Goal: Task Accomplishment & Management: Use online tool/utility

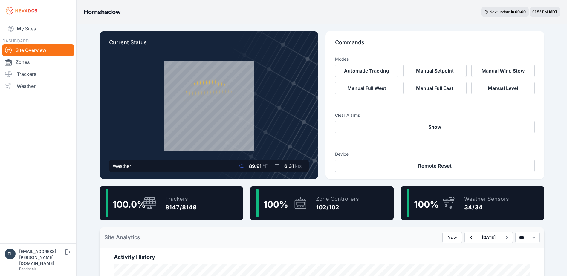
click at [75, 151] on nav "My Sites DASHBOARD Site Overview Zones Trackers Weather" at bounding box center [38, 130] width 76 height 217
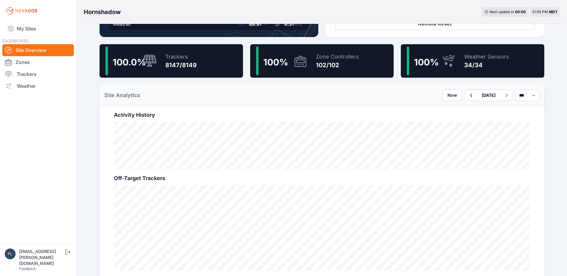
scroll to position [120, 0]
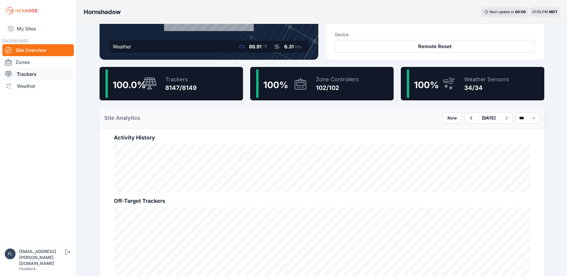
click at [30, 73] on link "Trackers" at bounding box center [37, 74] width 71 height 12
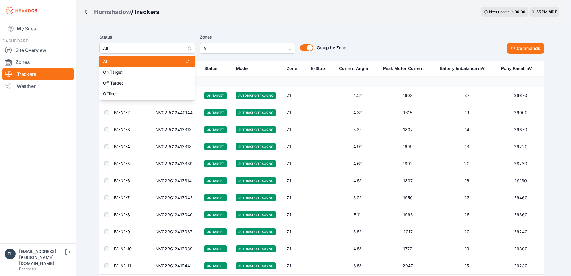
click at [188, 46] on button "All" at bounding box center [148, 48] width 96 height 11
click at [176, 60] on span "All" at bounding box center [143, 62] width 81 height 6
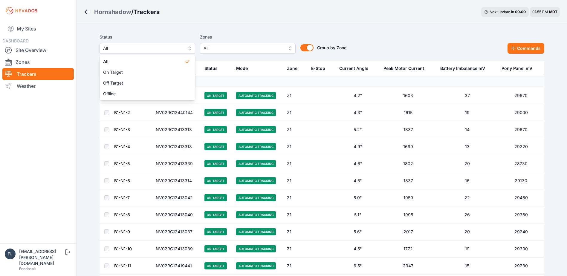
click at [246, 46] on span "All" at bounding box center [243, 48] width 80 height 7
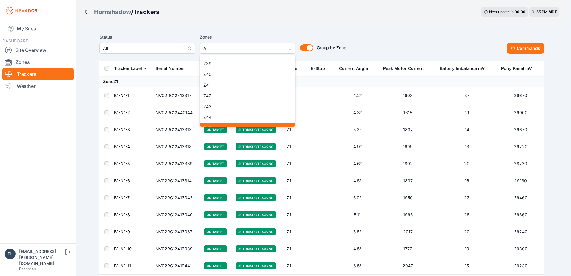
scroll to position [388, 0]
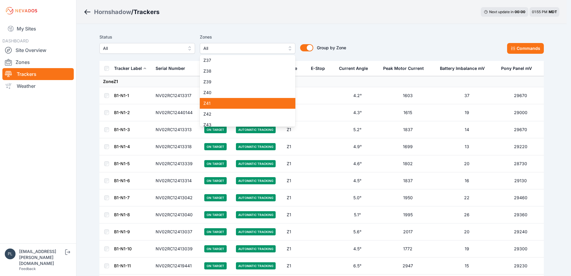
click at [215, 101] on span "Z41" at bounding box center [243, 103] width 81 height 6
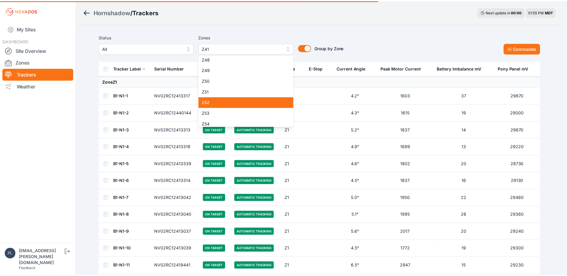
scroll to position [478, 0]
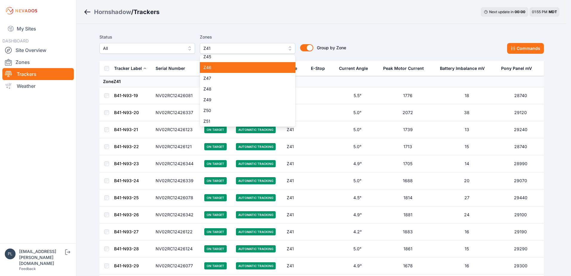
click at [237, 70] on span "Z46" at bounding box center [243, 68] width 81 height 6
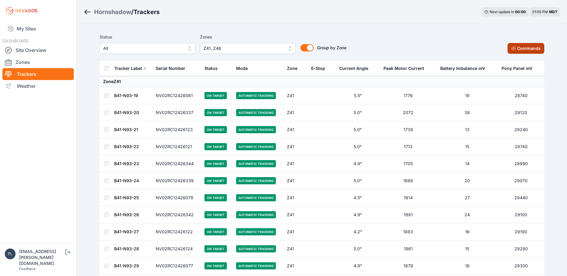
click at [514, 44] on button "Commands" at bounding box center [525, 48] width 37 height 11
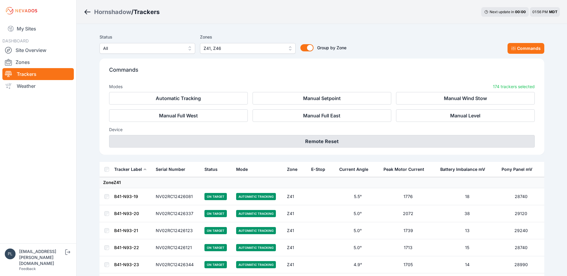
click at [351, 142] on button "Remote Reset" at bounding box center [321, 141] width 425 height 13
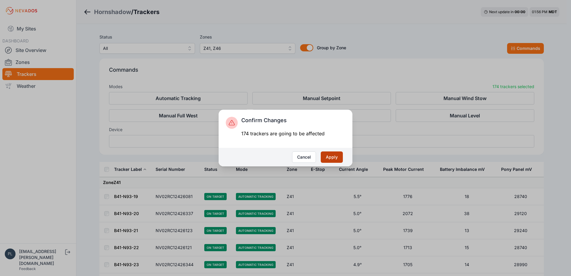
click at [330, 158] on button "Apply" at bounding box center [332, 156] width 22 height 11
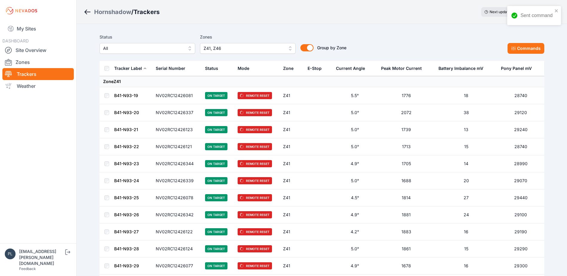
click at [521, 44] on button "Commands" at bounding box center [525, 48] width 37 height 11
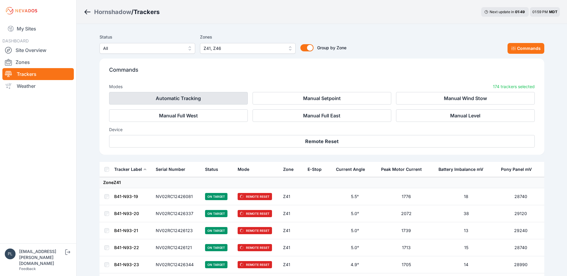
click at [180, 99] on button "Automatic Tracking" at bounding box center [178, 98] width 139 height 13
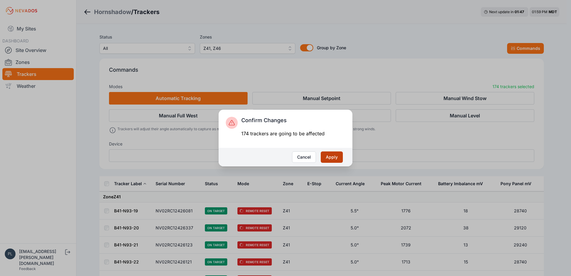
click at [336, 159] on button "Apply" at bounding box center [332, 156] width 22 height 11
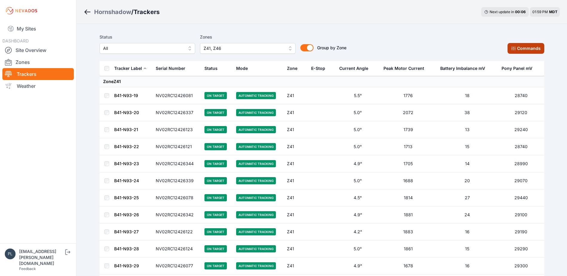
click at [529, 45] on button "Commands" at bounding box center [525, 48] width 37 height 11
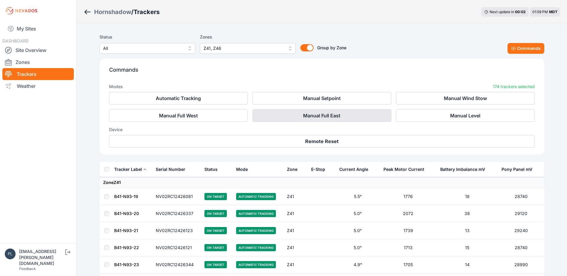
click at [325, 116] on button "Manual Full East" at bounding box center [321, 115] width 139 height 13
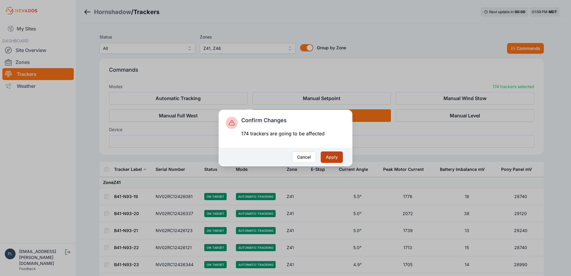
click at [330, 157] on button "Apply" at bounding box center [332, 156] width 22 height 11
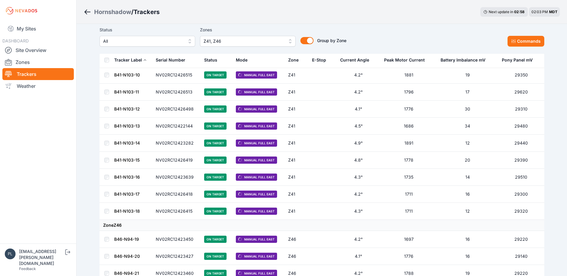
scroll to position [1143, 0]
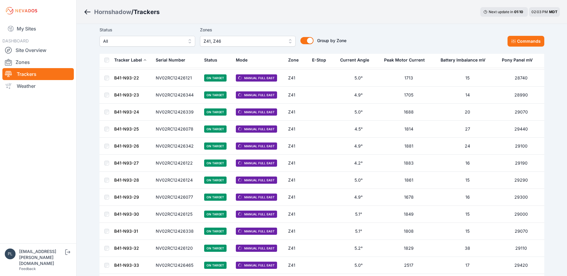
scroll to position [37, 0]
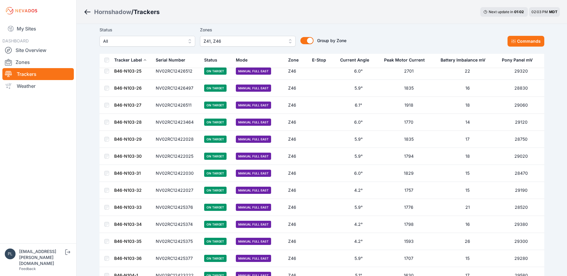
scroll to position [1591, 0]
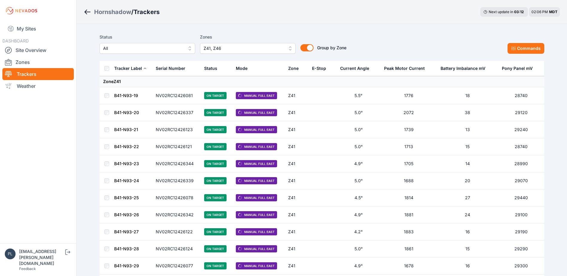
click at [52, 103] on nav "My Sites DASHBOARD Site Overview Zones Trackers Weather" at bounding box center [38, 130] width 76 height 217
click at [103, 111] on td at bounding box center [107, 112] width 14 height 17
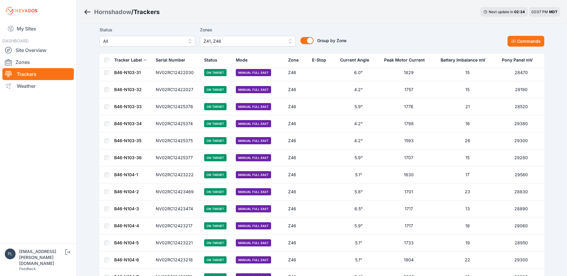
scroll to position [1823, 0]
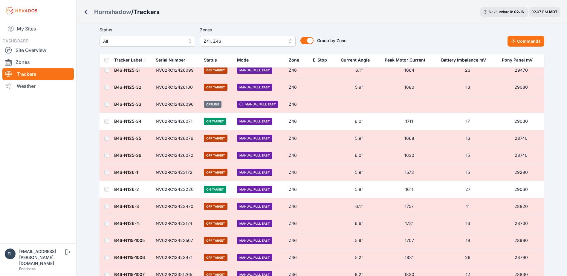
scroll to position [2846, 0]
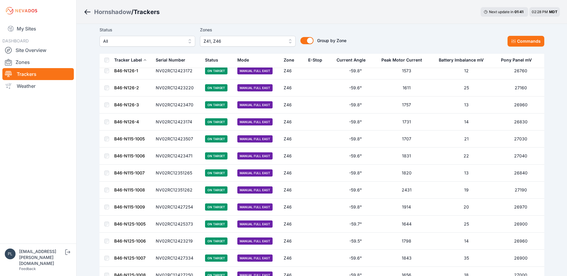
scroll to position [2846, 0]
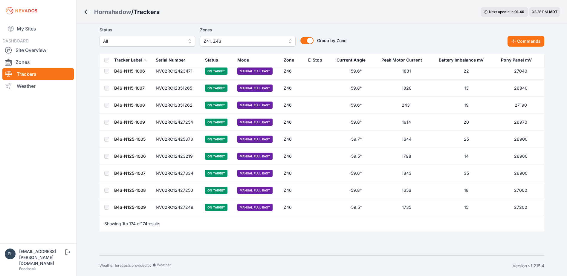
click at [134, 207] on link "B46-N125-1009" at bounding box center [130, 207] width 32 height 5
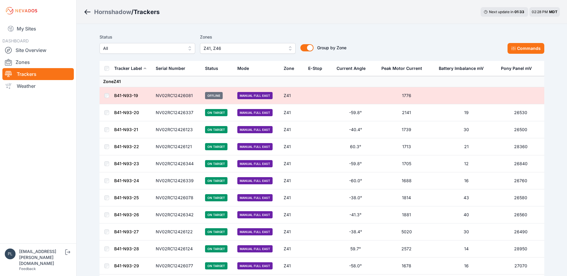
click at [122, 97] on link "B41-N93-19" at bounding box center [126, 95] width 24 height 5
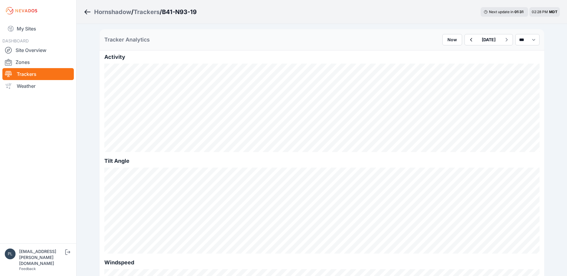
scroll to position [269, 0]
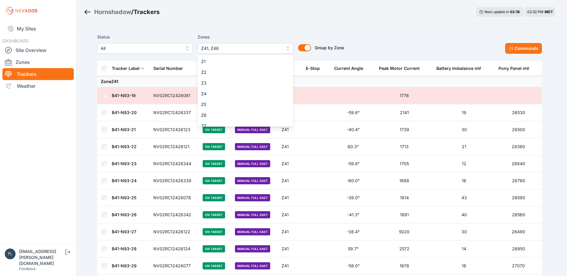
click at [223, 50] on span "Z41, Z46" at bounding box center [241, 48] width 80 height 7
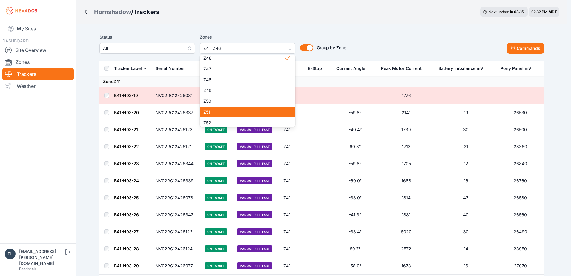
scroll to position [490, 0]
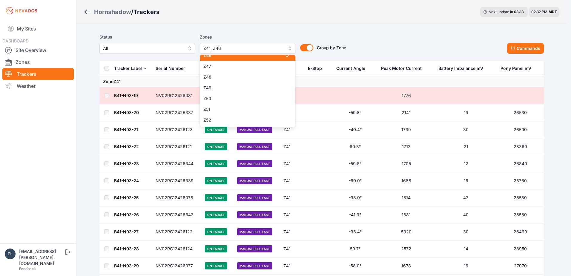
click at [260, 57] on div "Z46" at bounding box center [248, 55] width 96 height 11
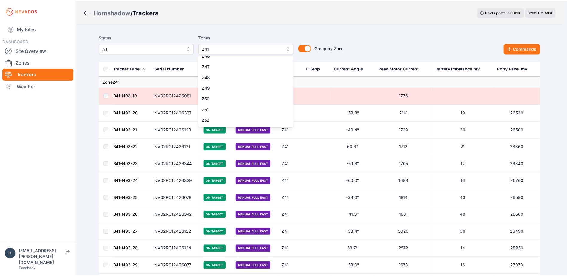
scroll to position [485, 0]
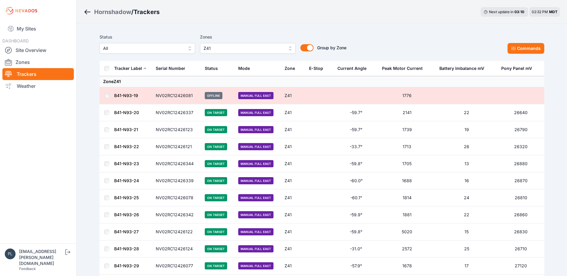
click at [108, 71] on th at bounding box center [107, 68] width 14 height 15
click at [512, 53] on button "Commands" at bounding box center [525, 48] width 37 height 11
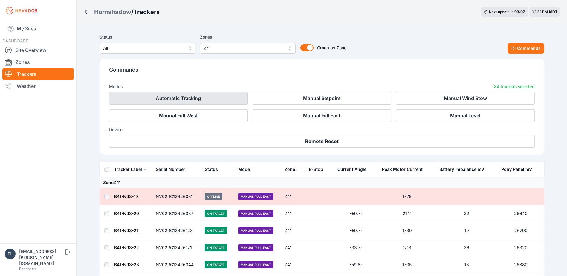
click at [175, 97] on button "Automatic Tracking" at bounding box center [178, 98] width 139 height 13
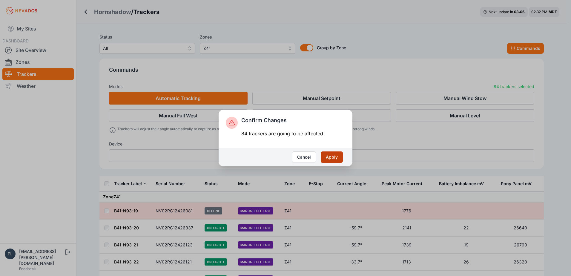
click at [330, 159] on button "Apply" at bounding box center [332, 156] width 22 height 11
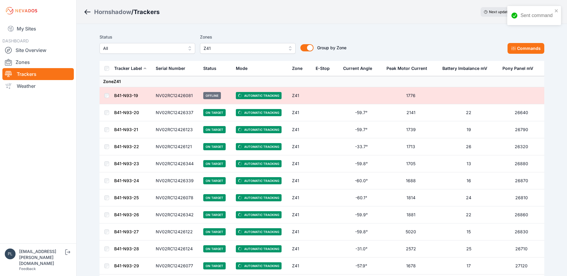
click at [257, 51] on span "Z41" at bounding box center [243, 48] width 80 height 7
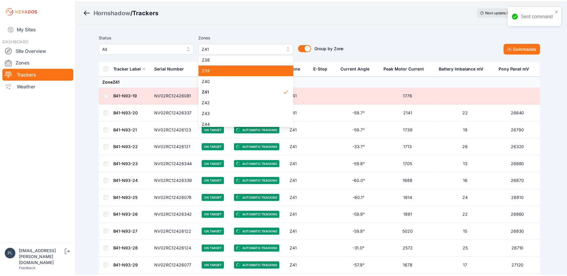
scroll to position [400, 0]
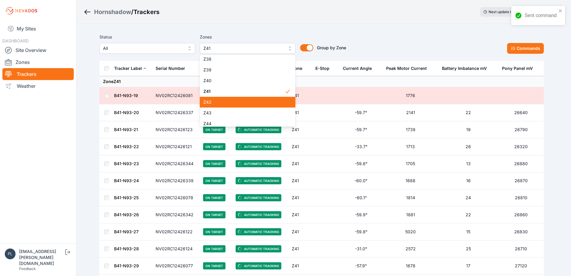
click at [247, 103] on span "Z42" at bounding box center [243, 102] width 81 height 6
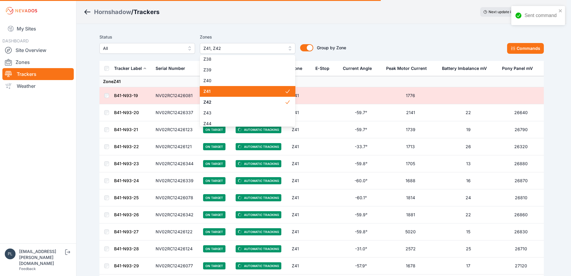
click at [250, 93] on span "Z41" at bounding box center [243, 91] width 81 height 6
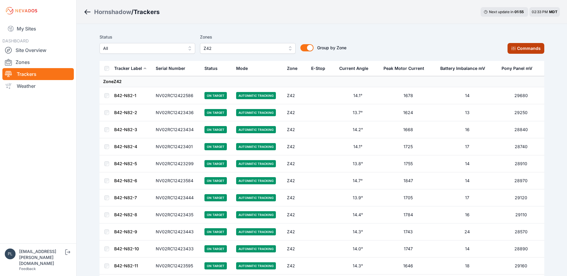
click at [516, 44] on button "Commands" at bounding box center [525, 48] width 37 height 11
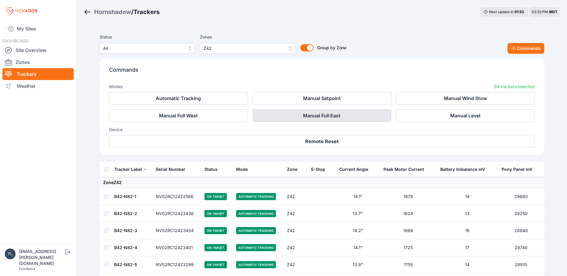
click at [318, 115] on button "Manual Full East" at bounding box center [321, 115] width 139 height 13
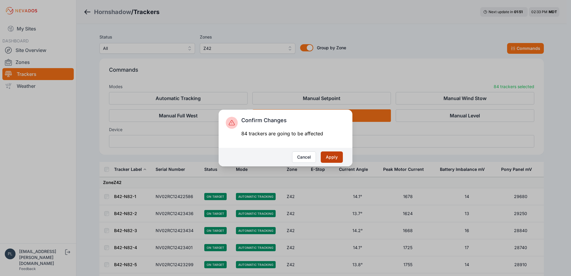
click at [333, 157] on button "Apply" at bounding box center [332, 156] width 22 height 11
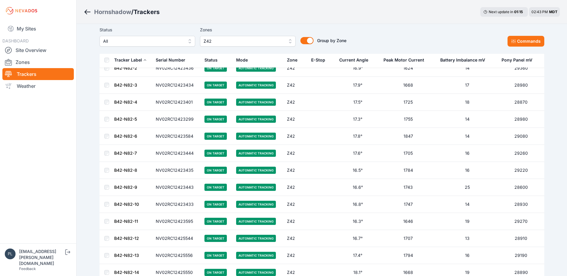
scroll to position [60, 0]
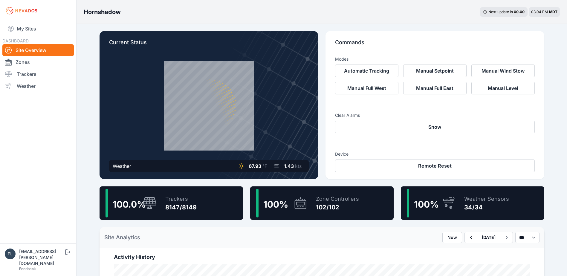
scroll to position [179, 0]
